Goal: Task Accomplishment & Management: Use online tool/utility

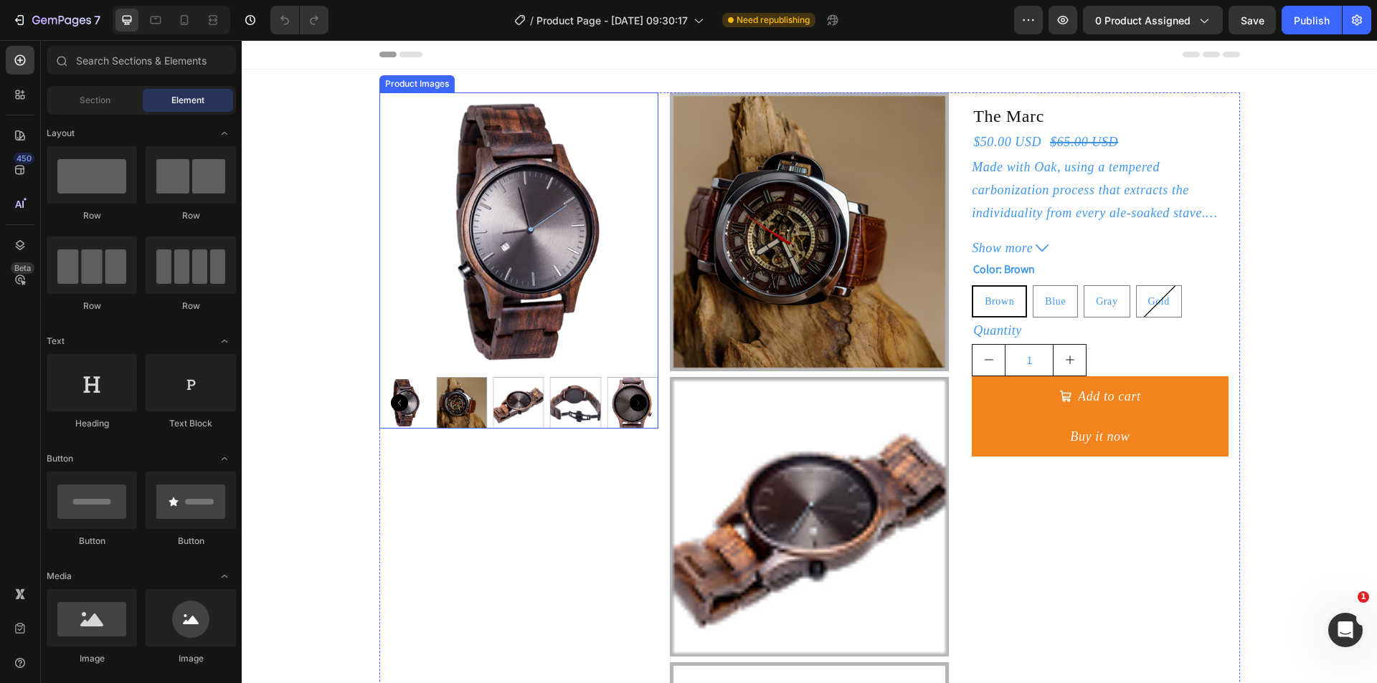
click at [504, 409] on img at bounding box center [518, 402] width 51 height 51
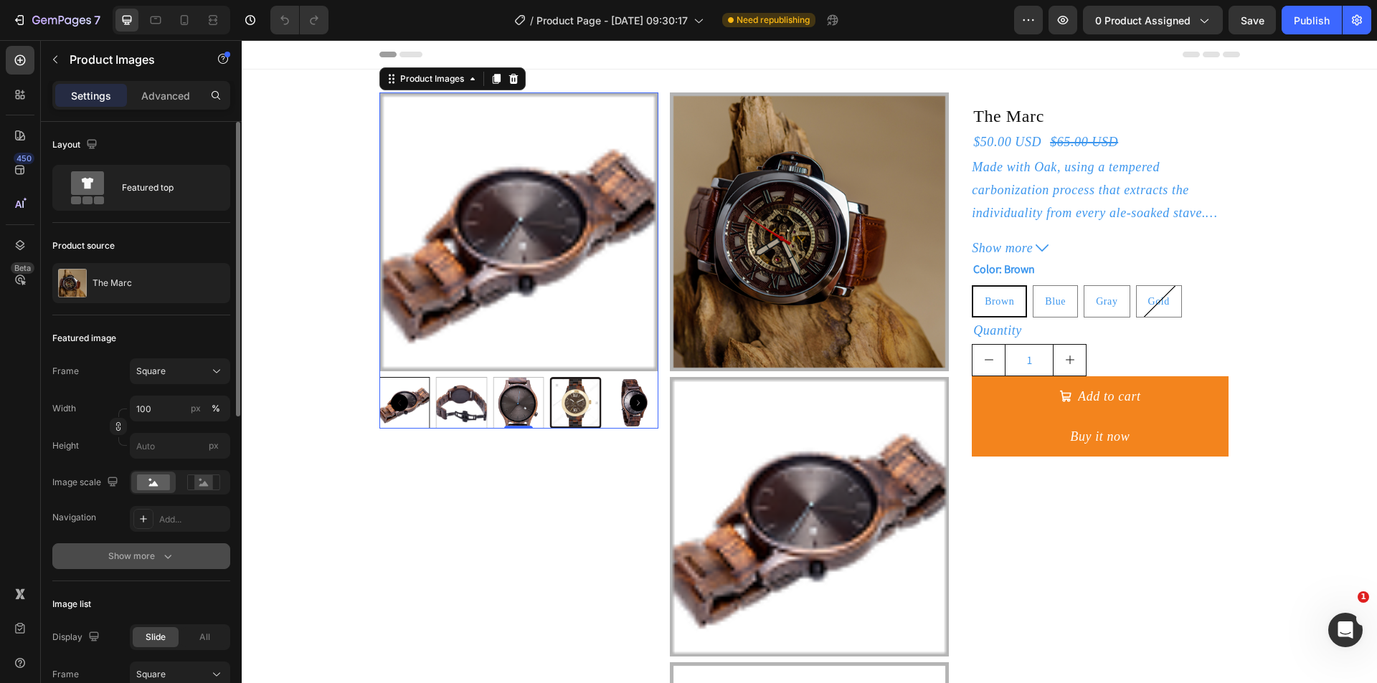
click at [140, 566] on button "Show more" at bounding box center [141, 556] width 178 height 26
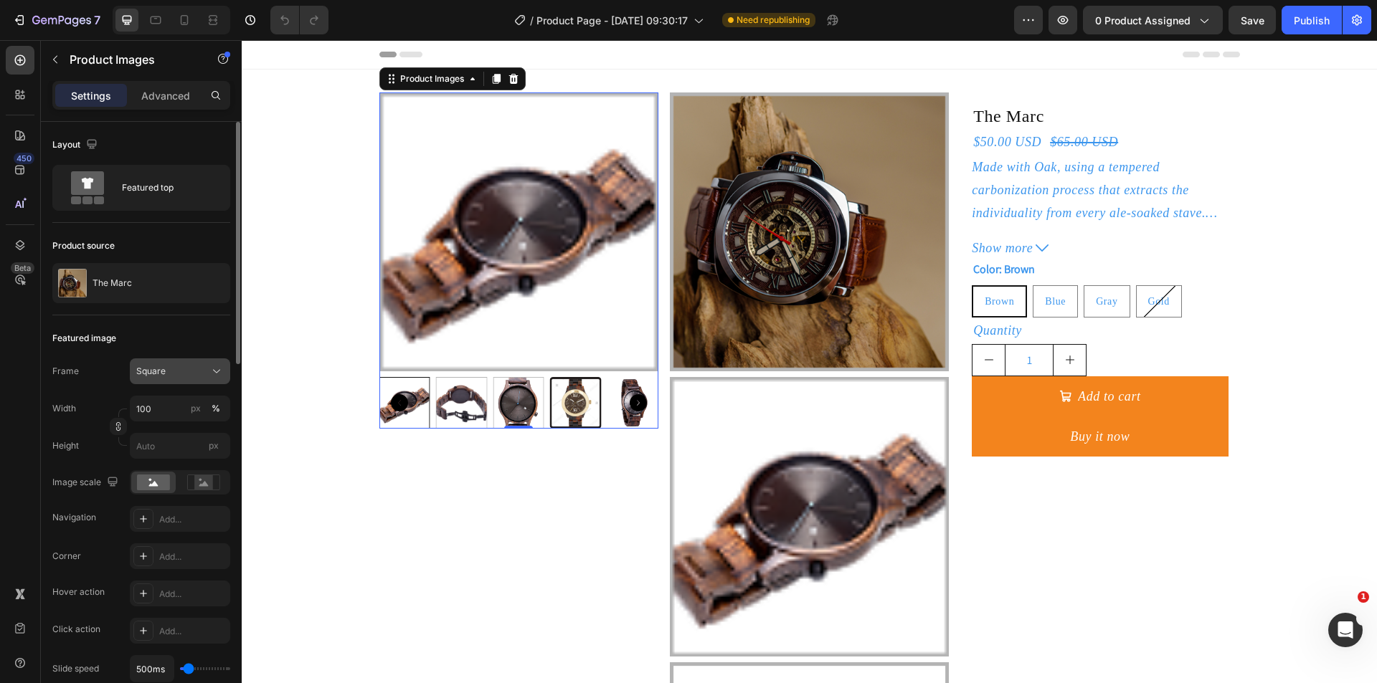
click at [189, 377] on div "Square" at bounding box center [171, 371] width 70 height 13
drag, startPoint x: 189, startPoint y: 377, endPoint x: 185, endPoint y: 323, distance: 53.9
click at [189, 376] on div "Square" at bounding box center [171, 371] width 70 height 13
click at [427, 77] on div "Product Images" at bounding box center [432, 78] width 70 height 13
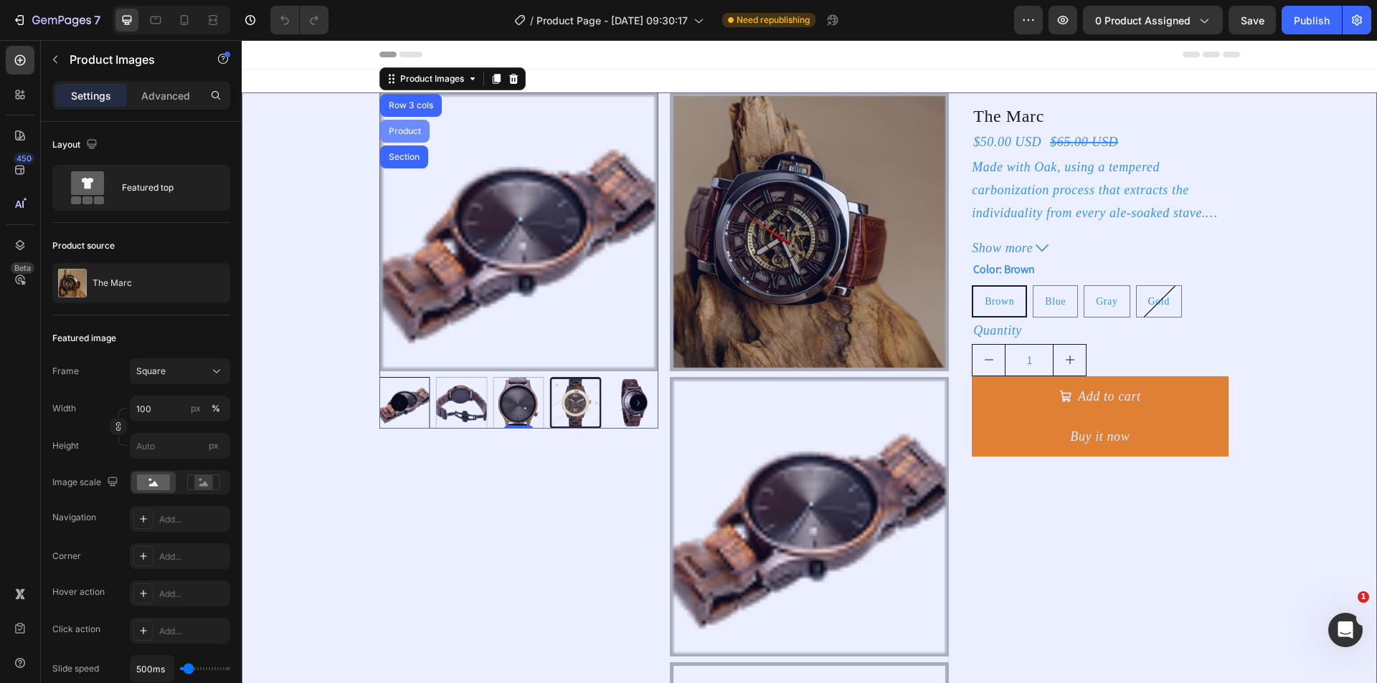
click at [394, 125] on div "Product" at bounding box center [404, 131] width 49 height 23
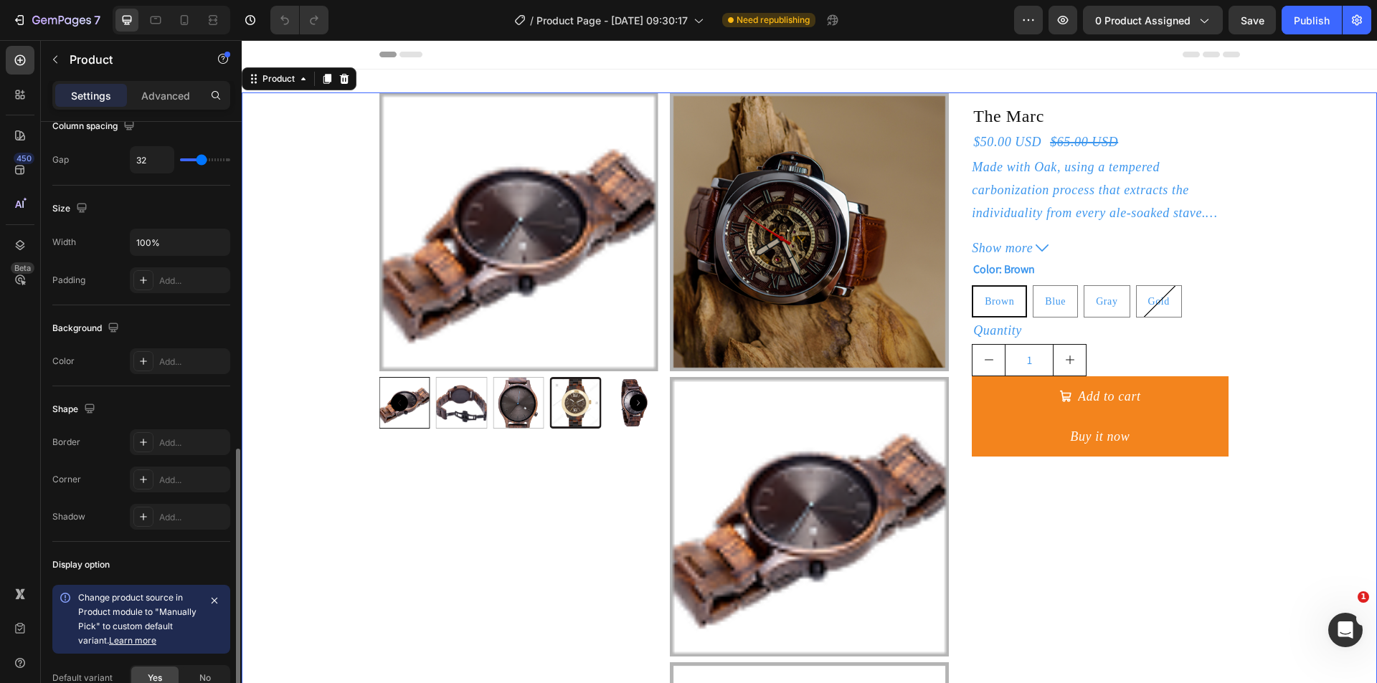
scroll to position [329, 0]
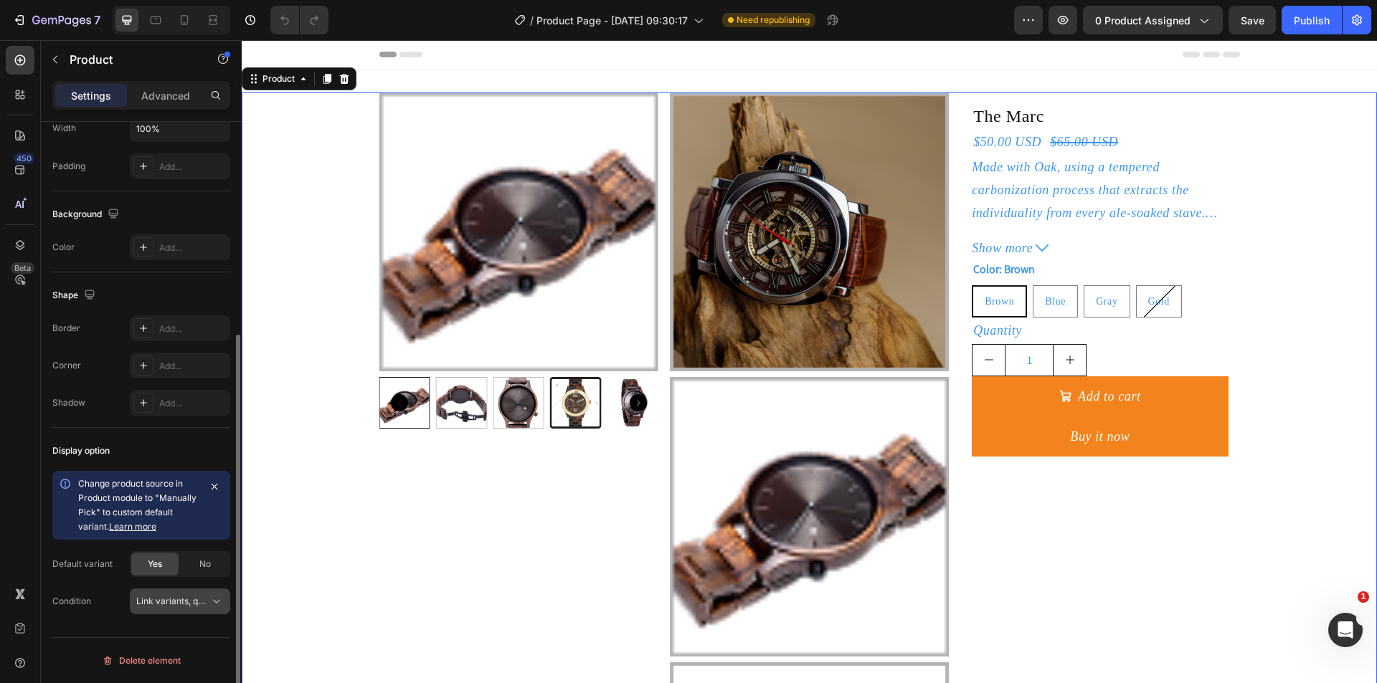
click at [171, 610] on button "Link variants, quantity <br> between same products" at bounding box center [180, 602] width 100 height 26
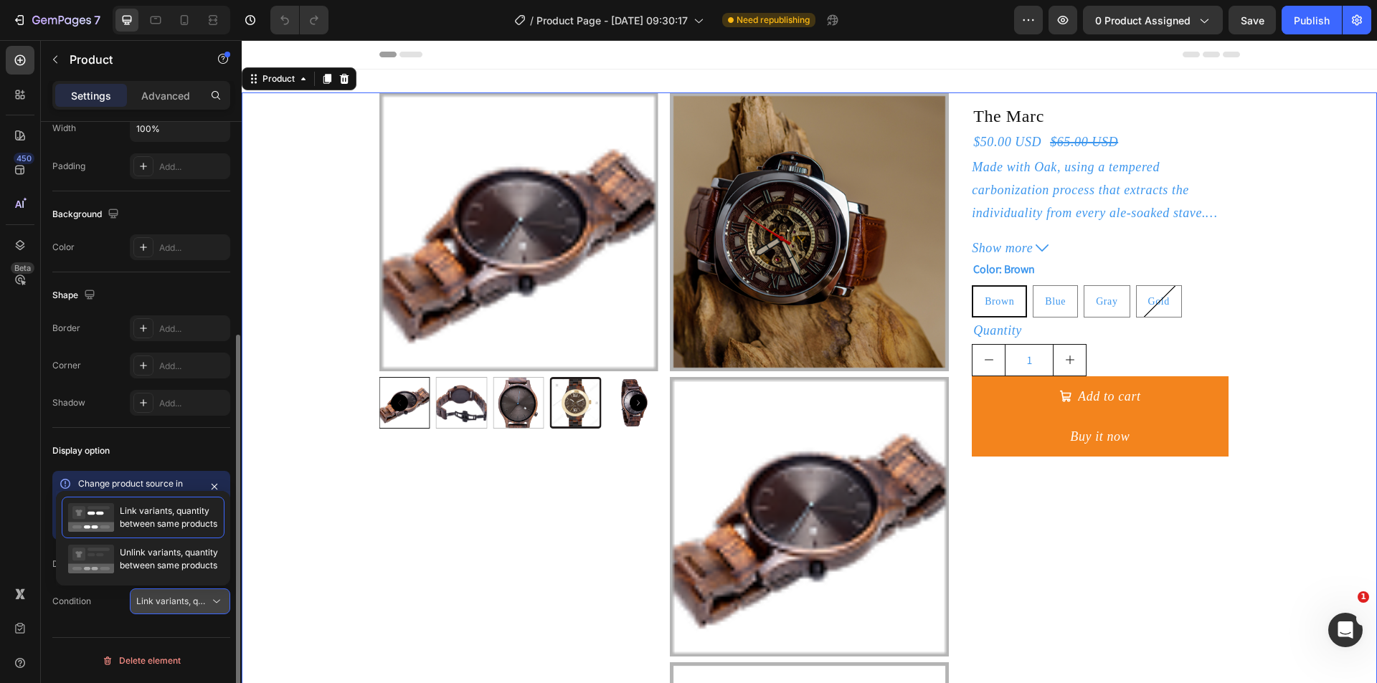
click at [171, 610] on button "Link variants, quantity <br> between same products" at bounding box center [180, 602] width 100 height 26
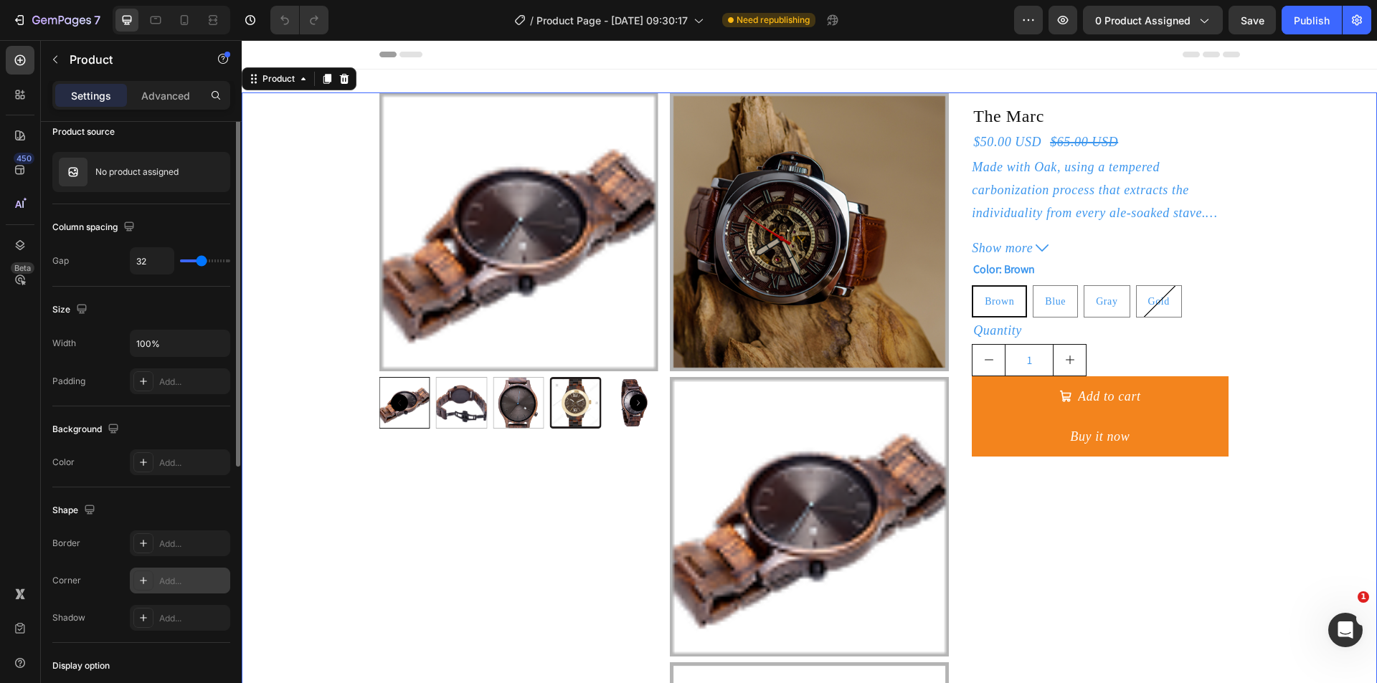
scroll to position [0, 0]
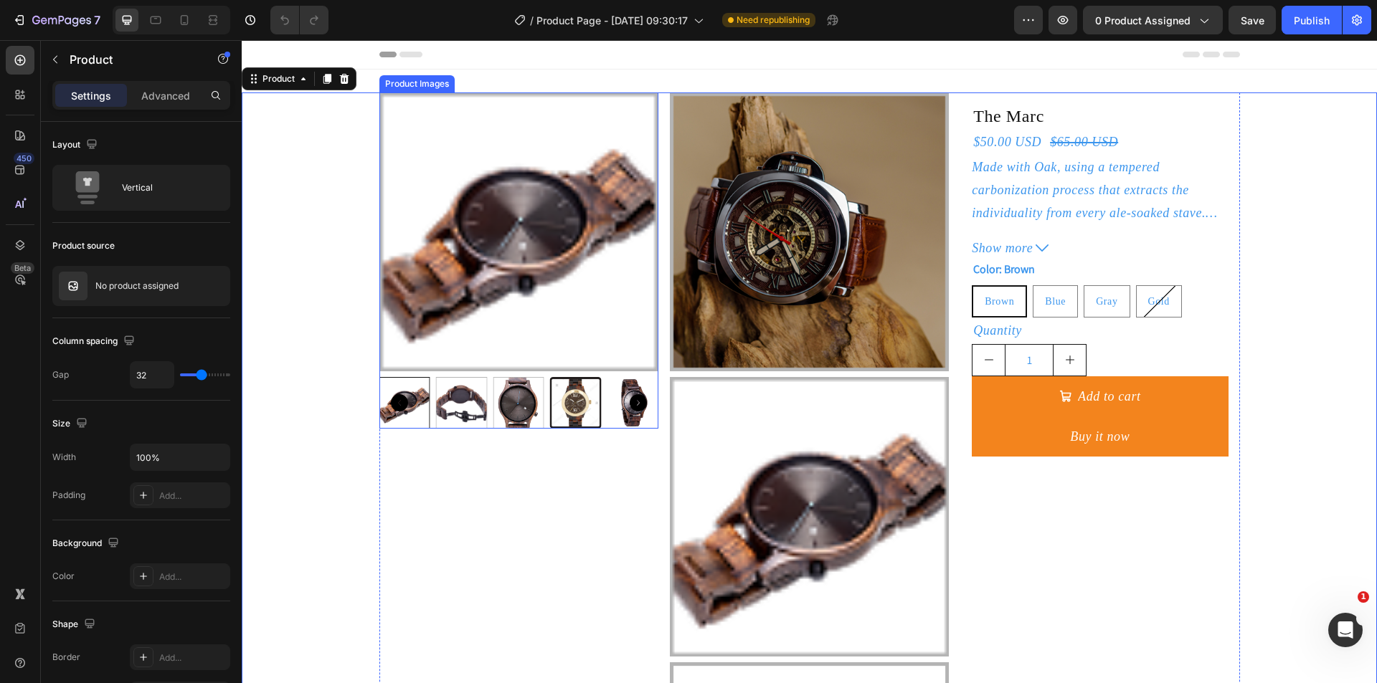
click at [460, 270] on img at bounding box center [518, 231] width 279 height 279
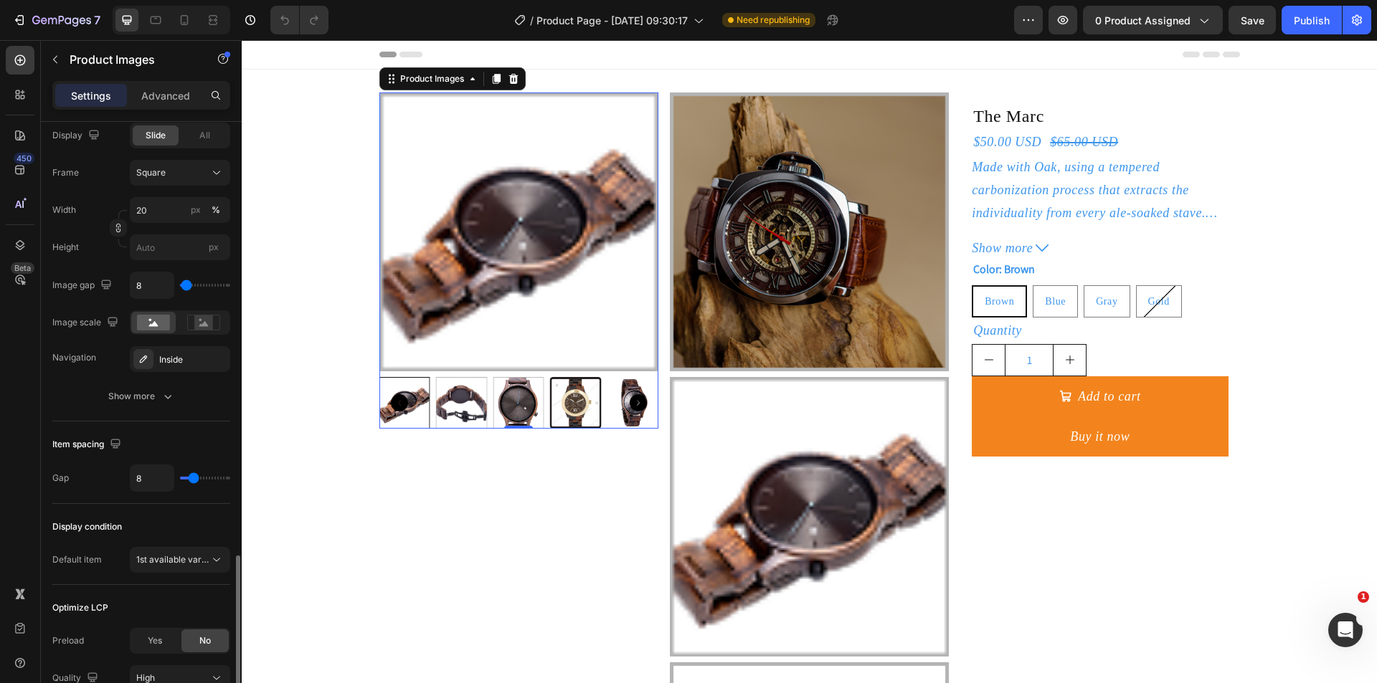
scroll to position [628, 0]
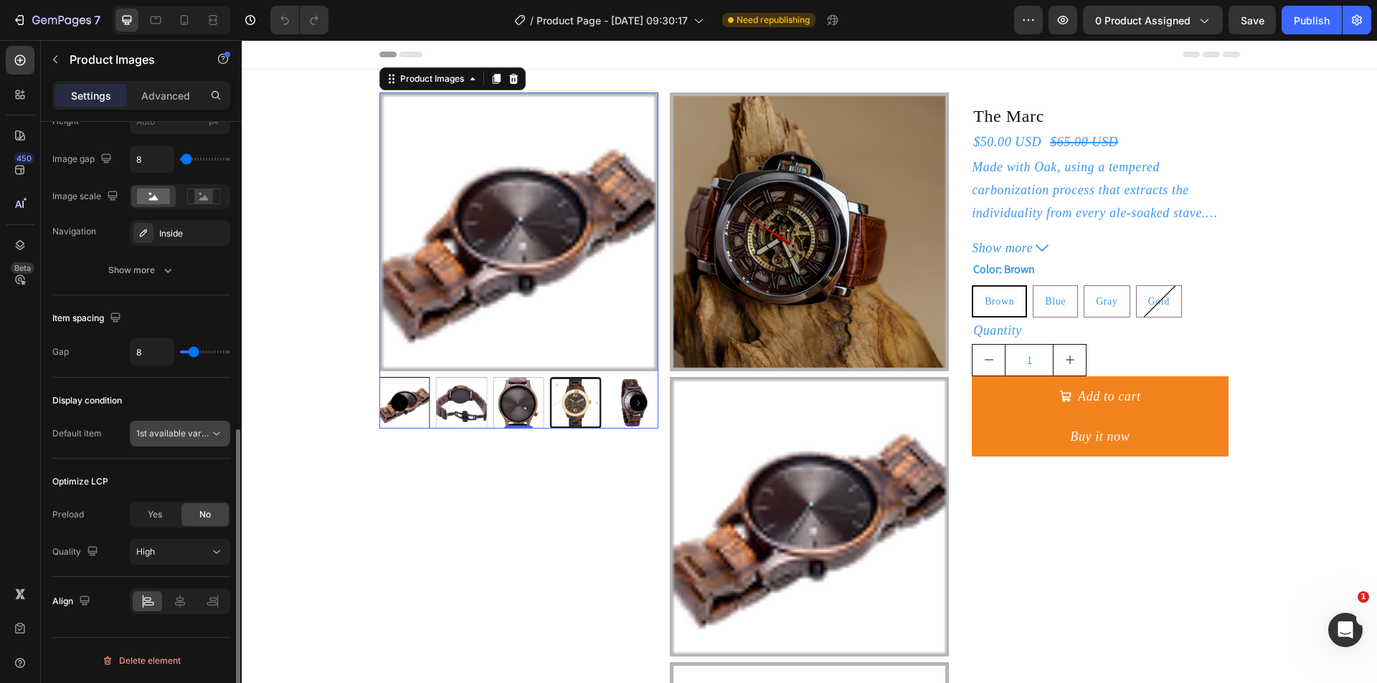
click at [167, 433] on span "1st available variant" at bounding box center [176, 433] width 80 height 11
